Goal: Check status: Check status

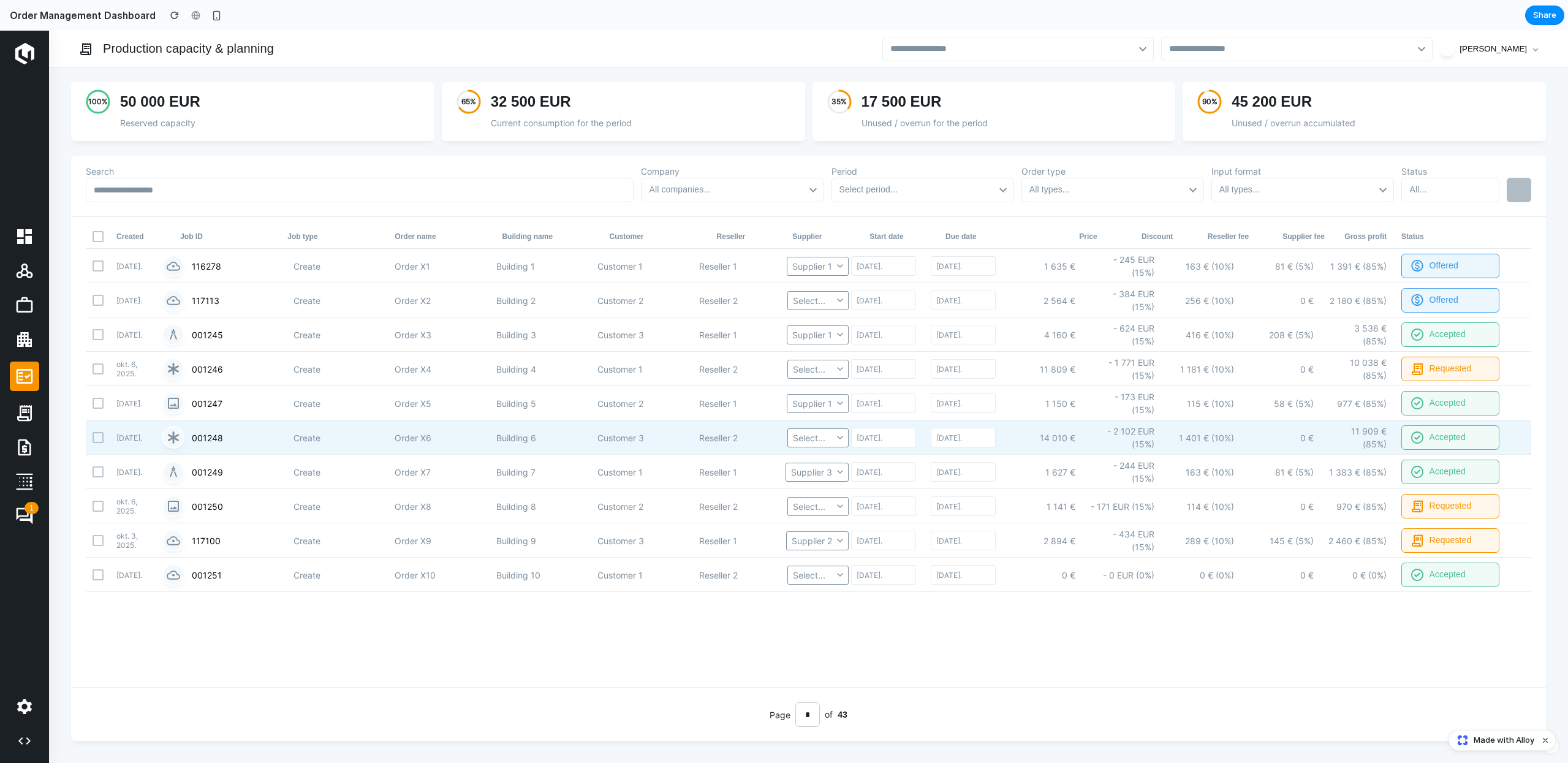
click at [177, 441] on icon at bounding box center [173, 437] width 15 height 15
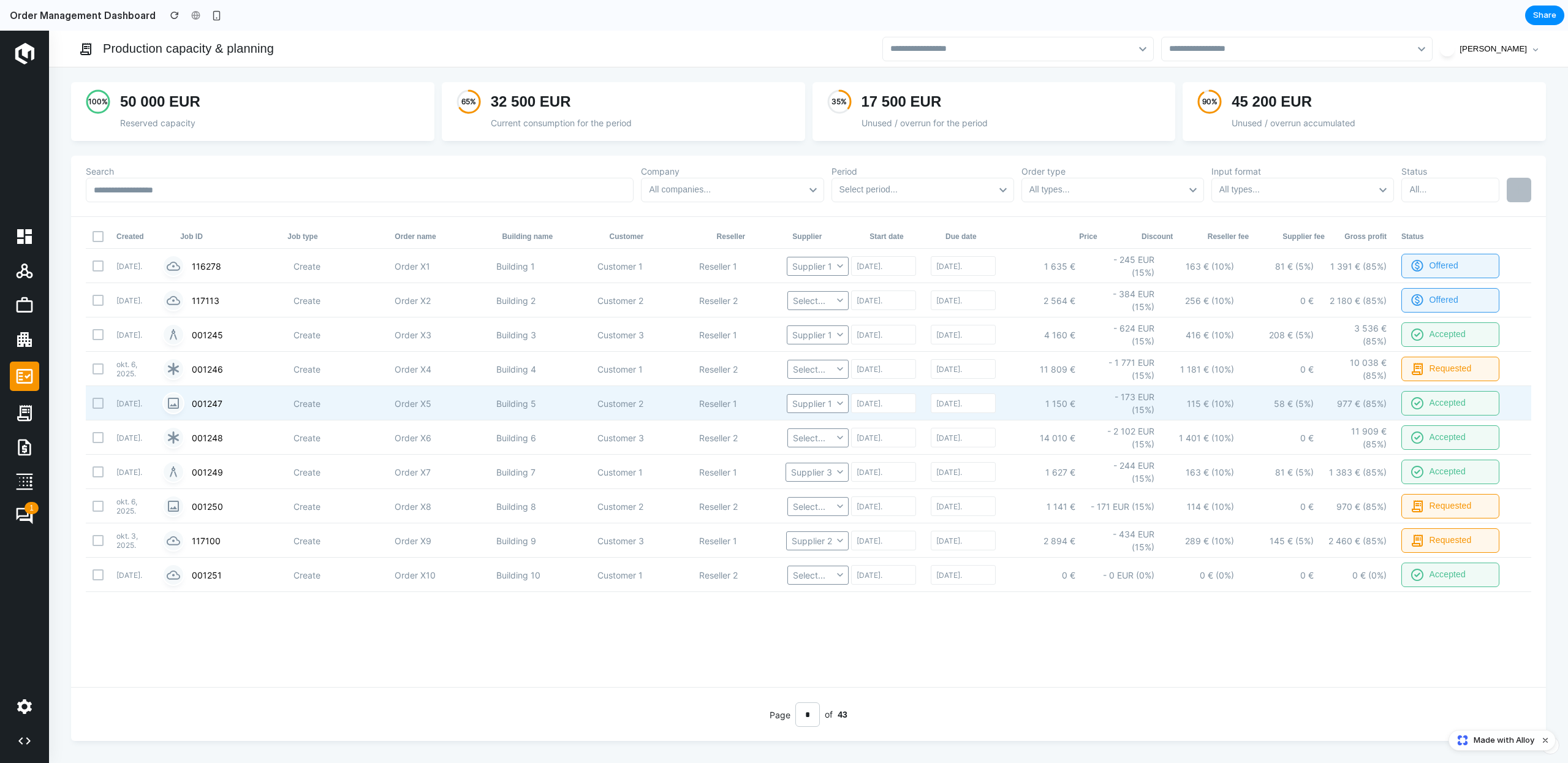
click at [206, 398] on div "001247" at bounding box center [238, 403] width 94 height 13
click at [94, 402] on div at bounding box center [98, 403] width 15 height 15
click at [98, 402] on div at bounding box center [98, 403] width 15 height 15
click at [98, 403] on div at bounding box center [98, 403] width 15 height 15
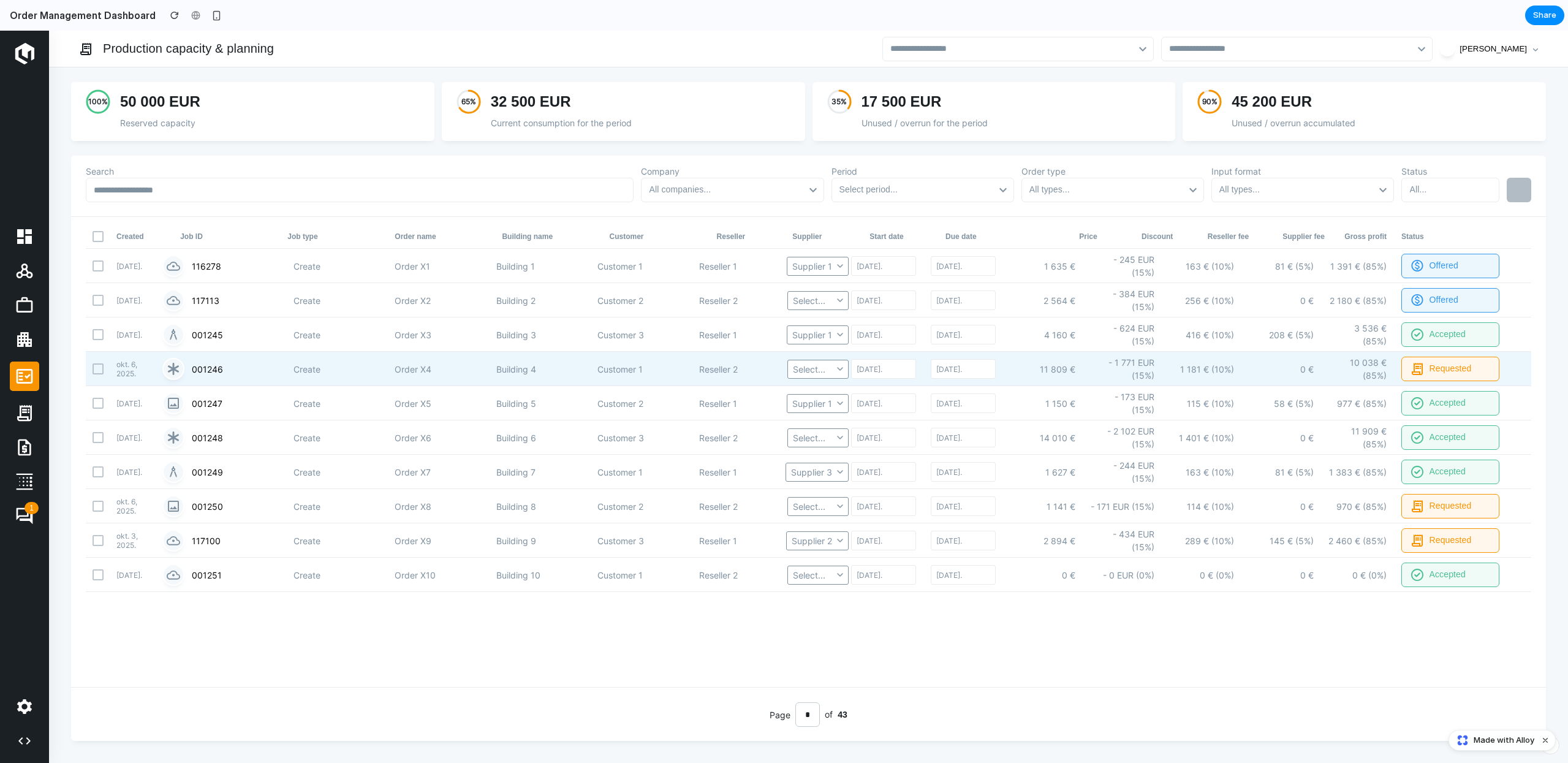
drag, startPoint x: 92, startPoint y: 367, endPoint x: 116, endPoint y: 361, distance: 24.7
click at [92, 367] on div at bounding box center [98, 369] width 15 height 15
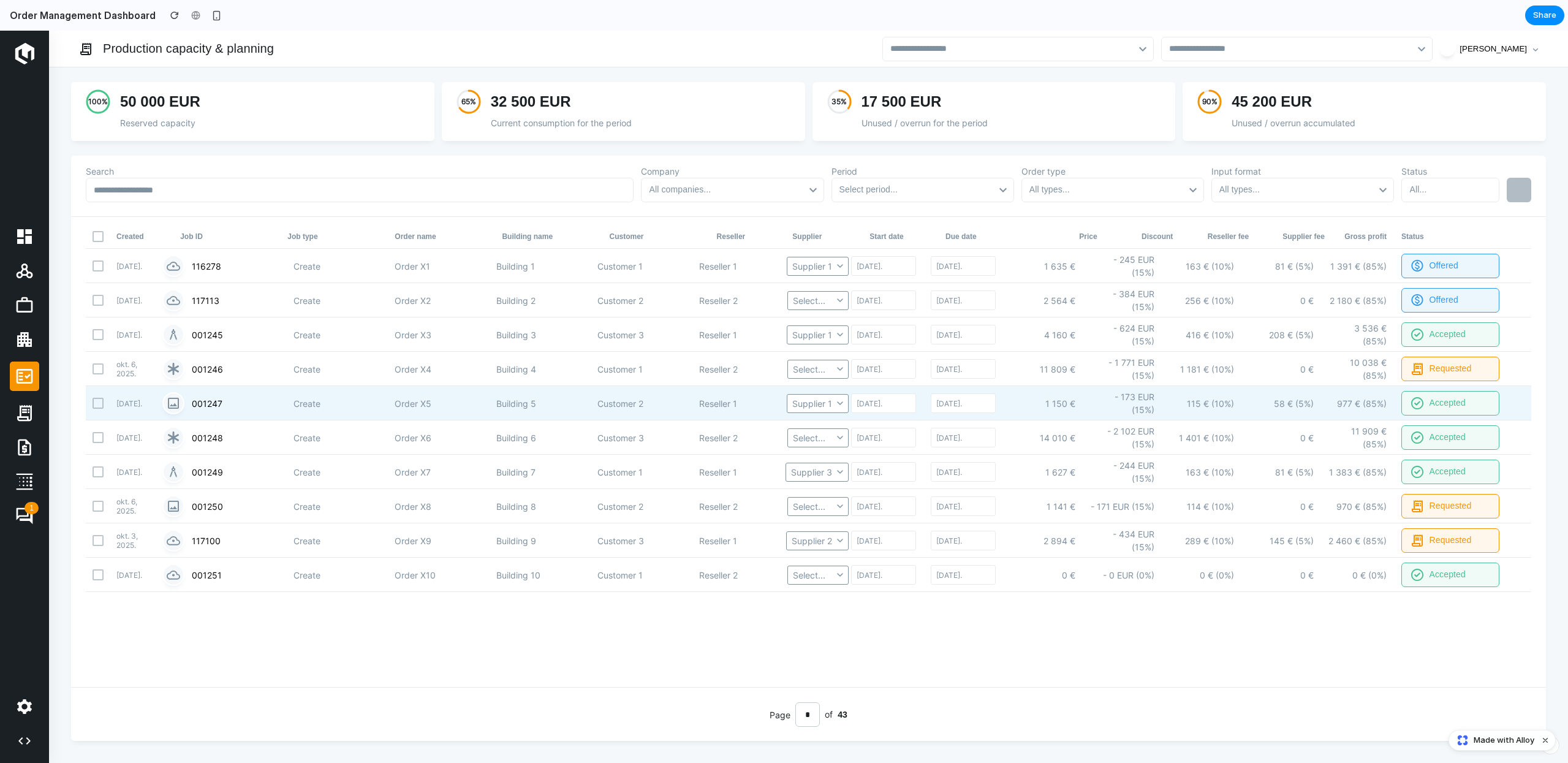
drag, startPoint x: 165, startPoint y: 353, endPoint x: 437, endPoint y: 415, distance: 279.0
click at [174, 356] on div "okt. 6, 2025. 001246 Create Order X4 Building 4 Customer 1 Reseller 2 Select...…" at bounding box center [808, 369] width 1446 height 34
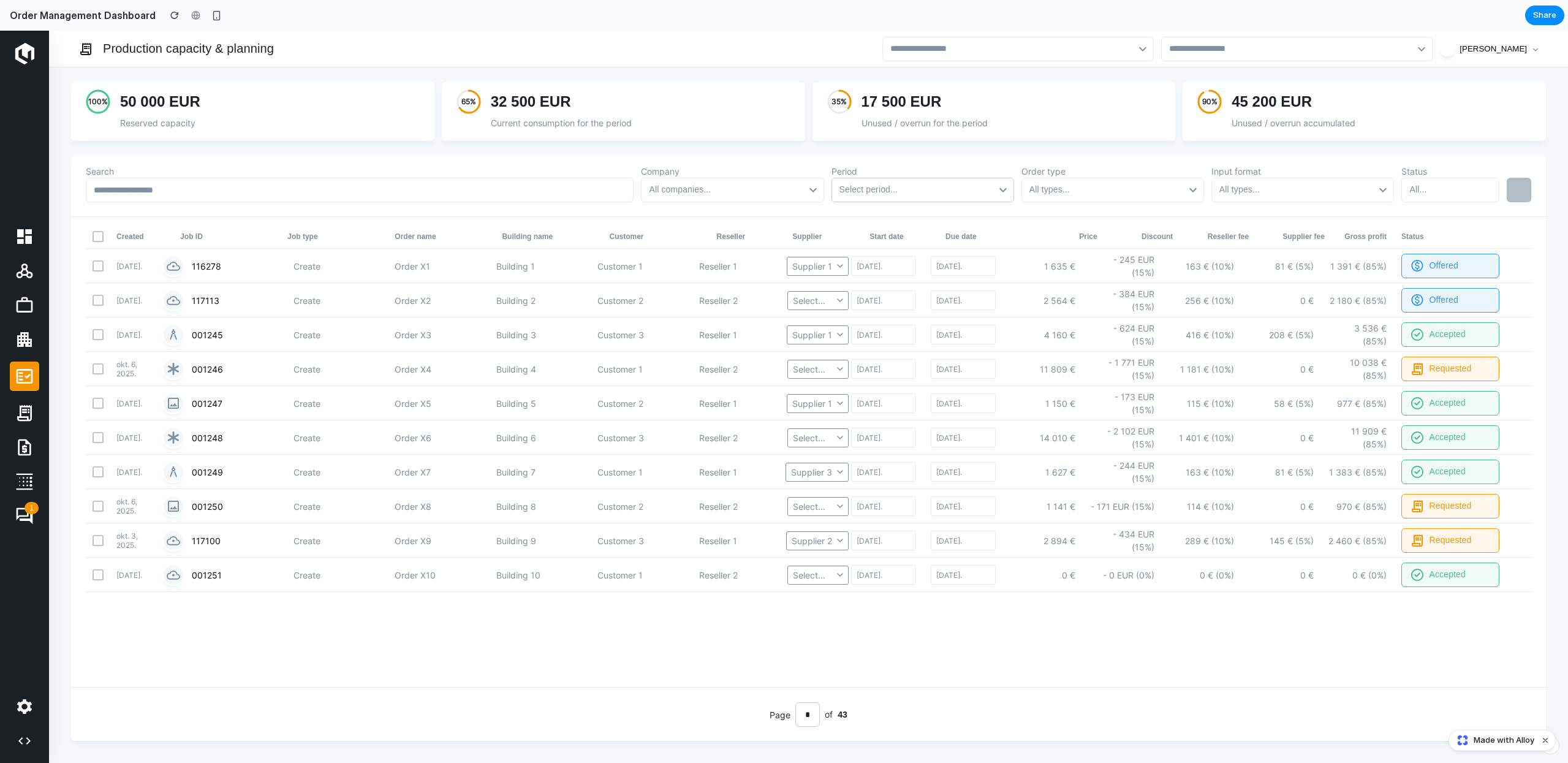
click at [1000, 191] on div "Select period..." at bounding box center [921, 190] width 163 height 18
click at [754, 189] on div "All companies..." at bounding box center [731, 190] width 163 height 18
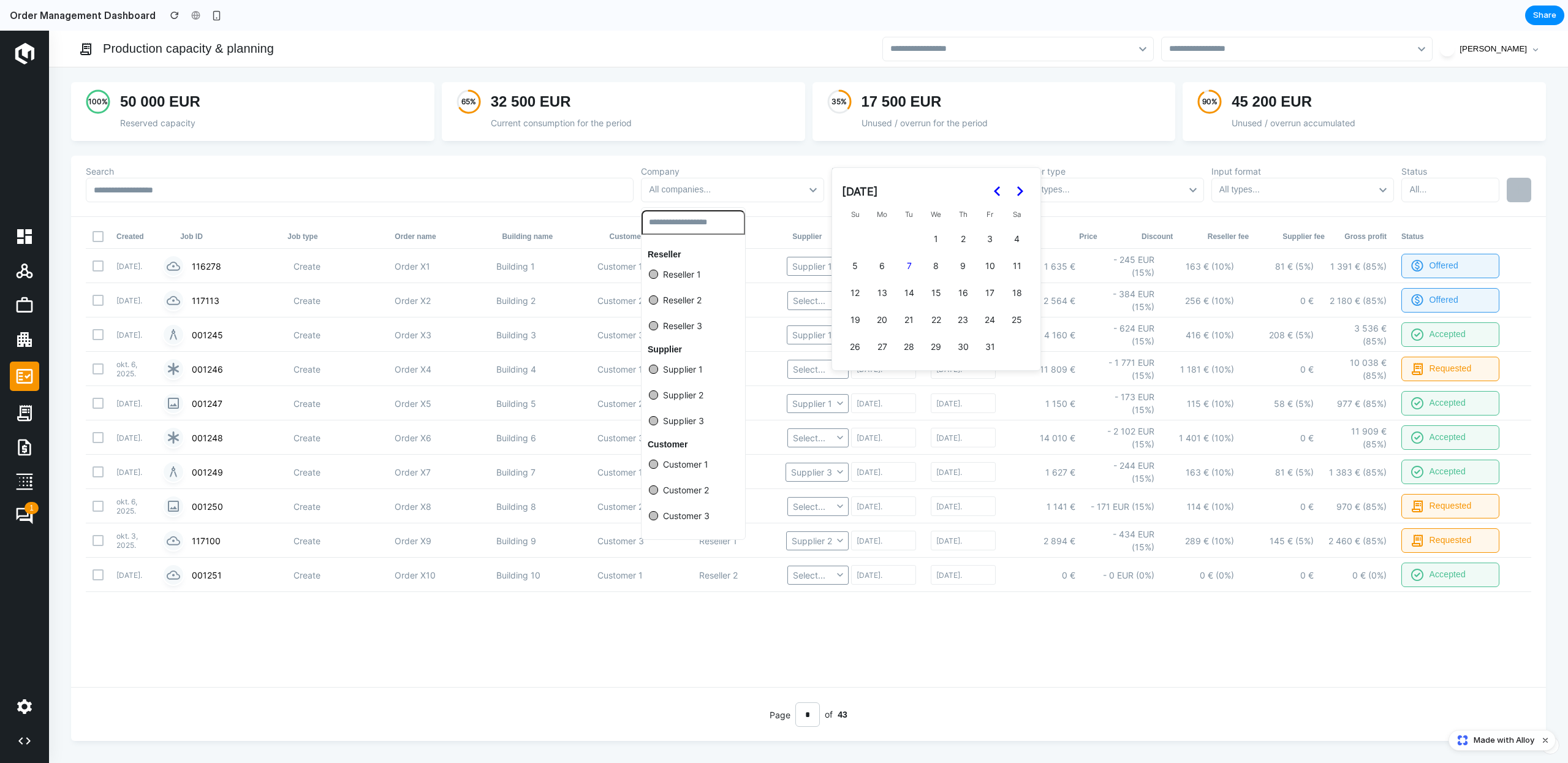
click at [818, 157] on div "Reseller Reseller 1 Reseller 2 Reseller 3 Supplier Supplier 1 Supplier 2 Suppli…" at bounding box center [784, 396] width 1568 height 733
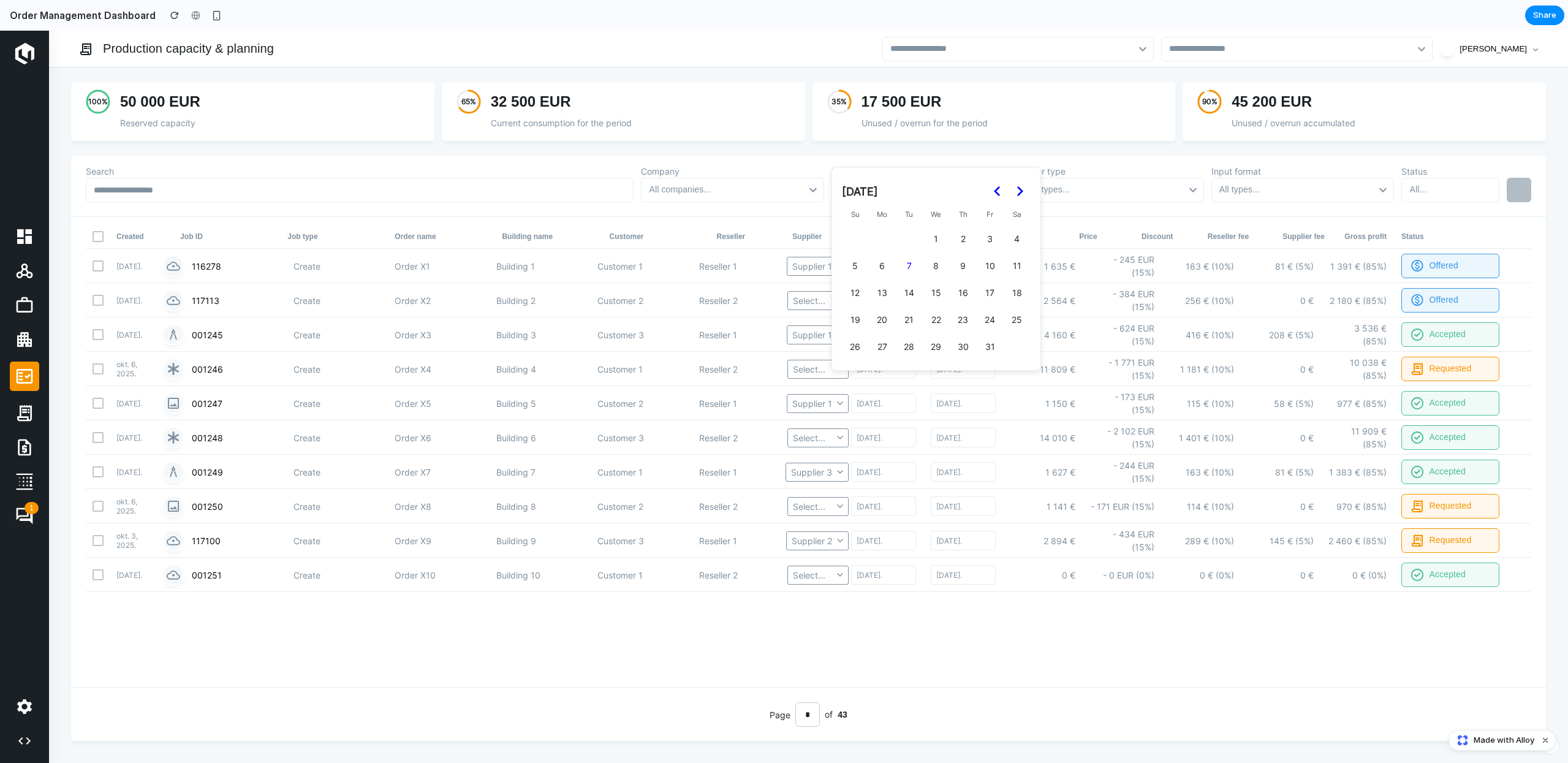
drag, startPoint x: 815, startPoint y: 158, endPoint x: 853, endPoint y: 164, distance: 38.5
click at [817, 157] on div "Search Company All companies... Period Select period... [DATE] Su Mo Tu We Th F…" at bounding box center [808, 186] width 1482 height 61
drag, startPoint x: 991, startPoint y: 152, endPoint x: 1002, endPoint y: 172, distance: 22.8
click at [991, 153] on div "35 % 17 500 EUR Unused / overrun for the period" at bounding box center [994, 118] width 371 height 73
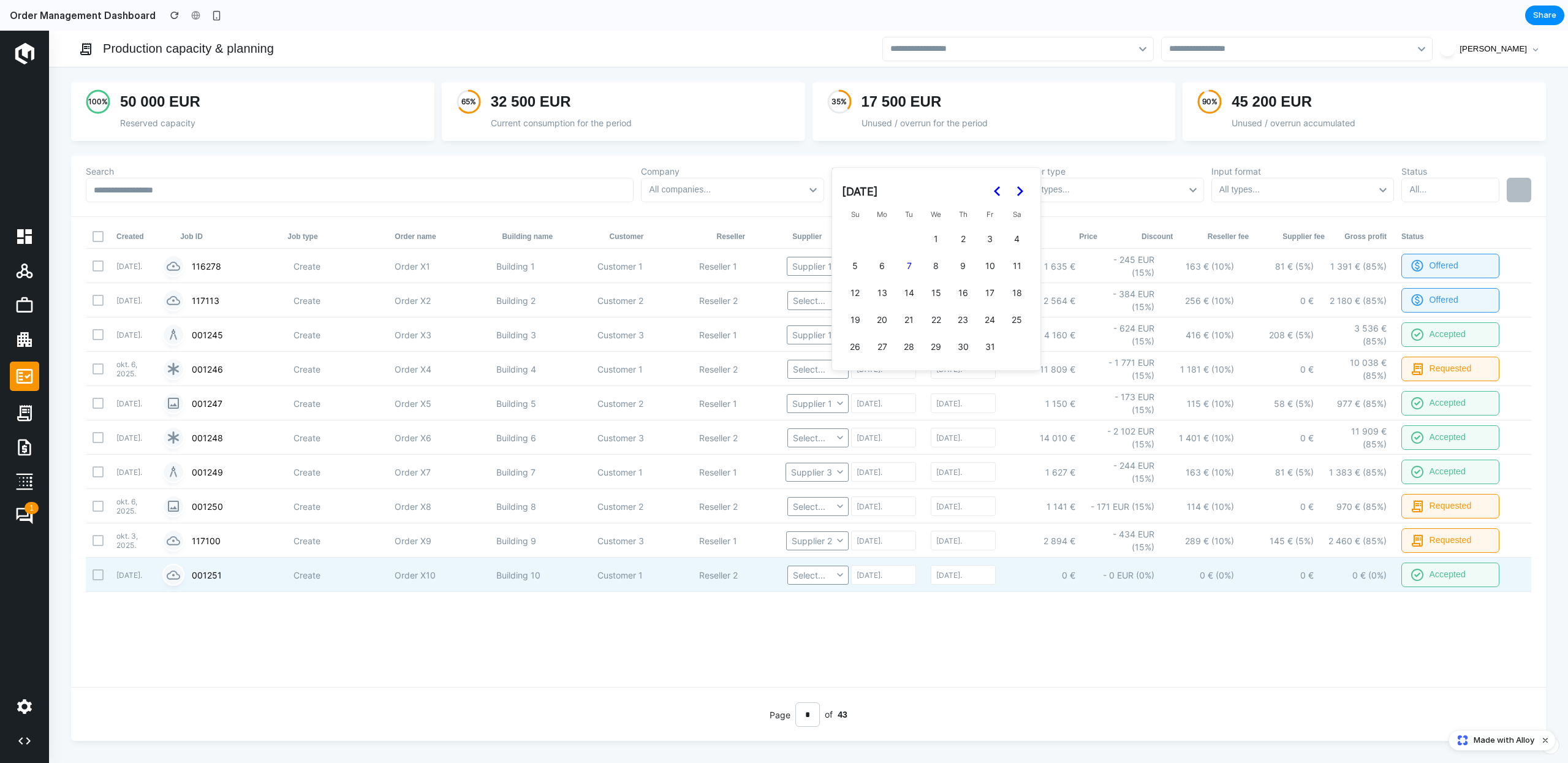
drag, startPoint x: 1158, startPoint y: 586, endPoint x: 1100, endPoint y: 704, distance: 131.5
click at [1159, 584] on div "Created Job ID Job type Order name Building name Customer Reseller Supplier Sta…" at bounding box center [808, 452] width 1475 height 470
